Goal: Task Accomplishment & Management: Manage account settings

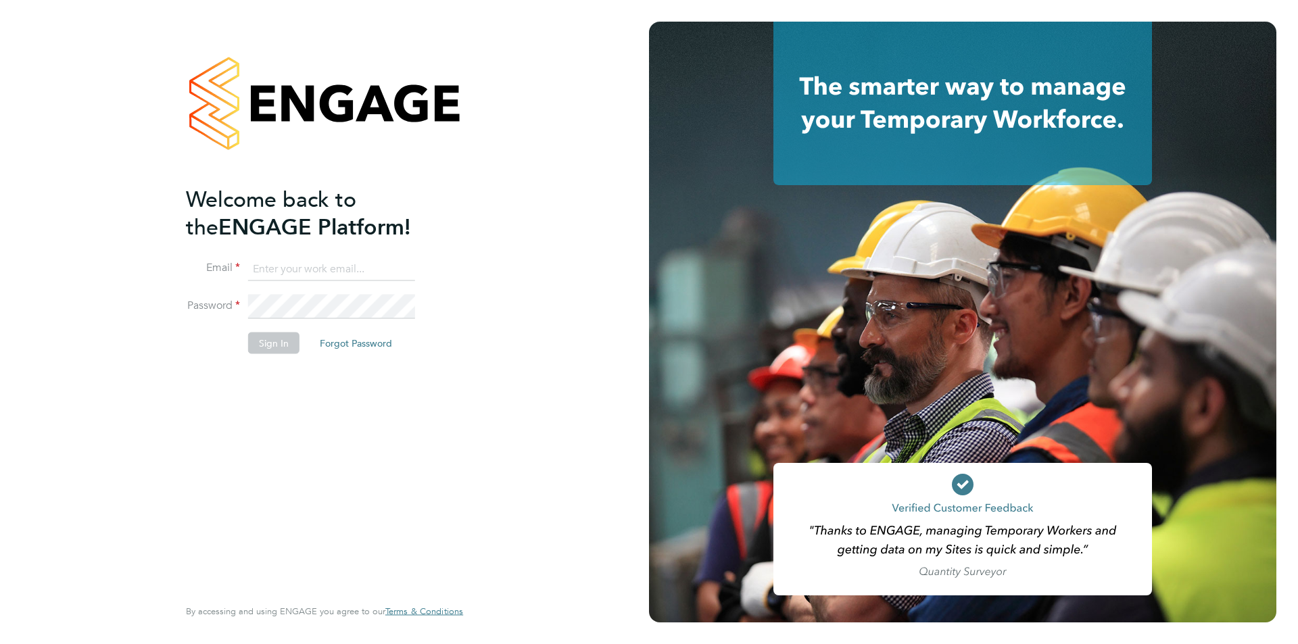
type input "[PERSON_NAME][EMAIL_ADDRESS][PERSON_NAME][DOMAIN_NAME]"
click at [279, 354] on li "Sign In Forgot Password" at bounding box center [318, 350] width 264 height 35
click at [278, 343] on button "Sign In" at bounding box center [273, 344] width 51 height 22
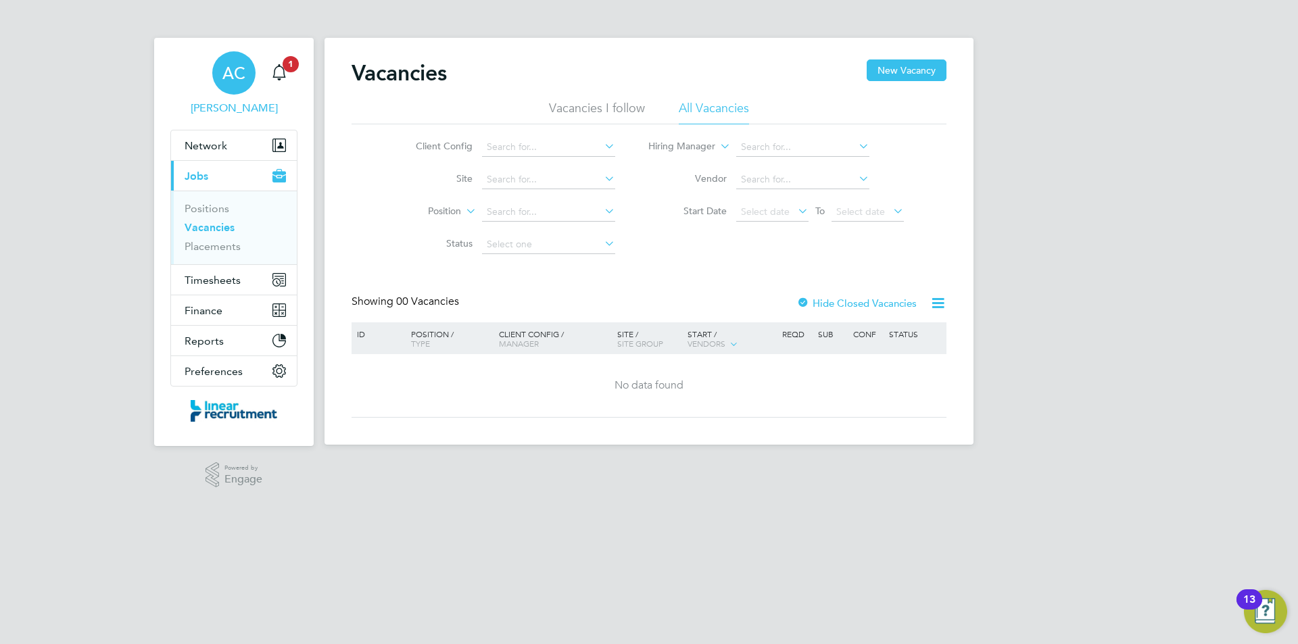
click at [293, 79] on link "AC Anneliese Clifton" at bounding box center [233, 83] width 127 height 65
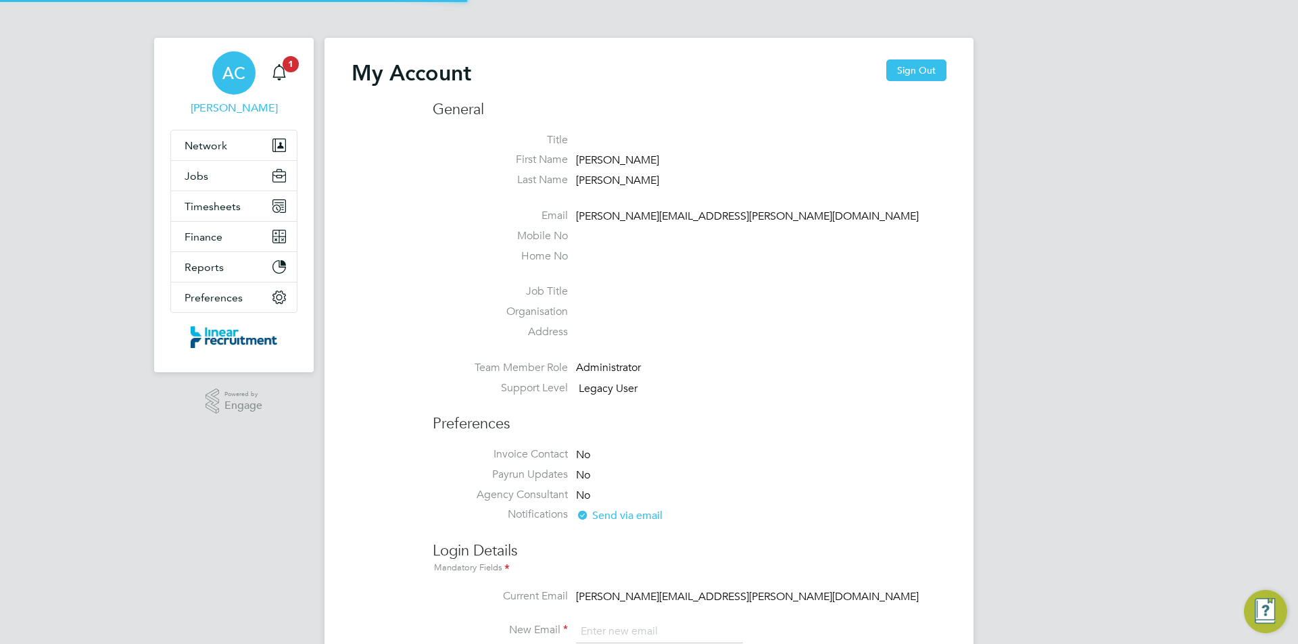
type input "anneliese.clifton@linearrecruitment.co.uk"
click at [279, 57] on link "Notifications 1" at bounding box center [279, 72] width 27 height 43
